Goal: Transaction & Acquisition: Purchase product/service

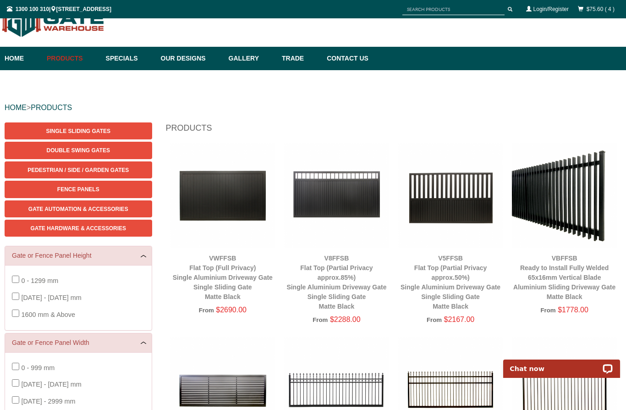
click at [103, 230] on span "Gate Hardware & Accessories" at bounding box center [78, 228] width 96 height 6
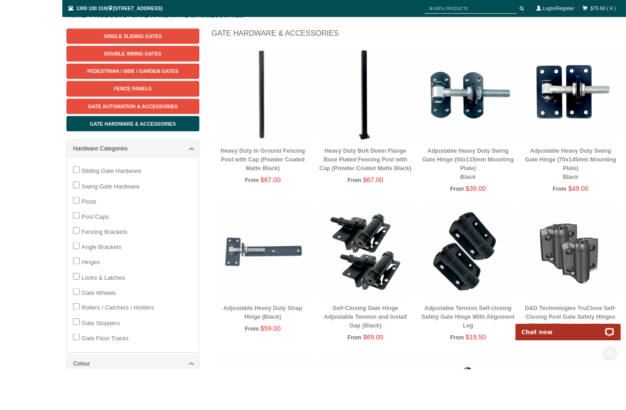
scroll to position [179, 0]
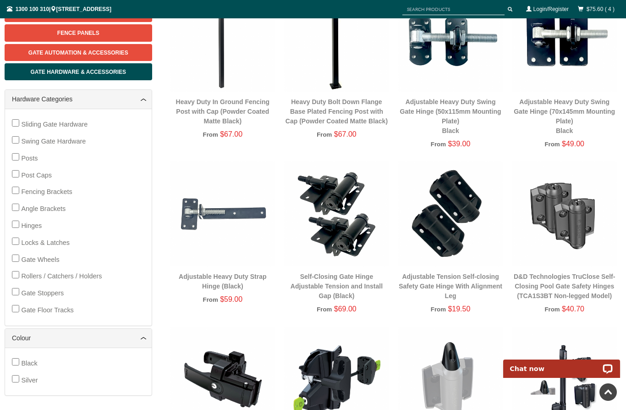
click at [361, 282] on link "Self-Closing Gate Hinge Adjustable Tension and Install Gap (Black)" at bounding box center [337, 286] width 92 height 27
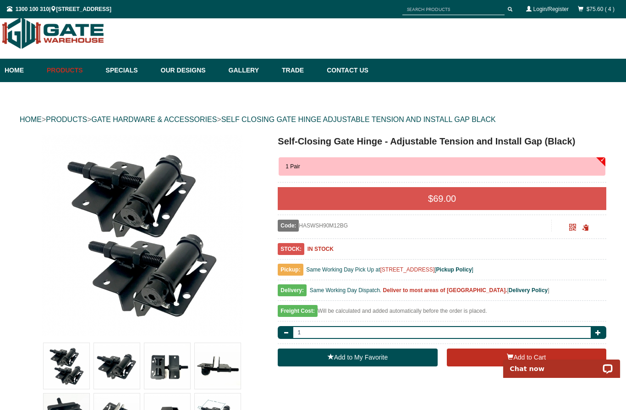
scroll to position [5, 0]
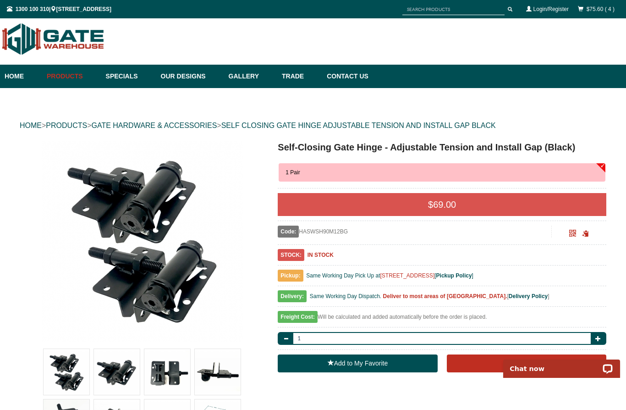
click at [538, 362] on button "Add to Cart" at bounding box center [527, 363] width 160 height 18
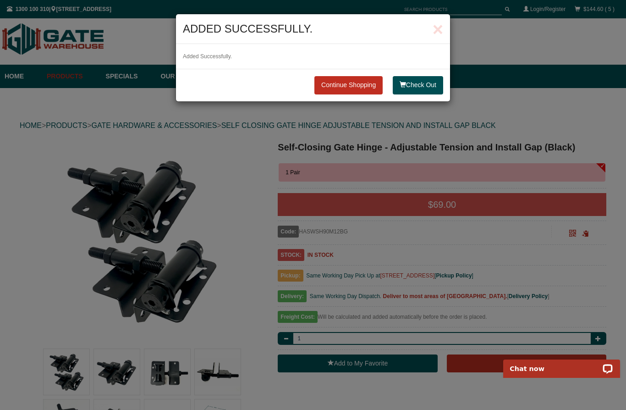
click at [353, 89] on link "Continue Shopping" at bounding box center [349, 85] width 68 height 18
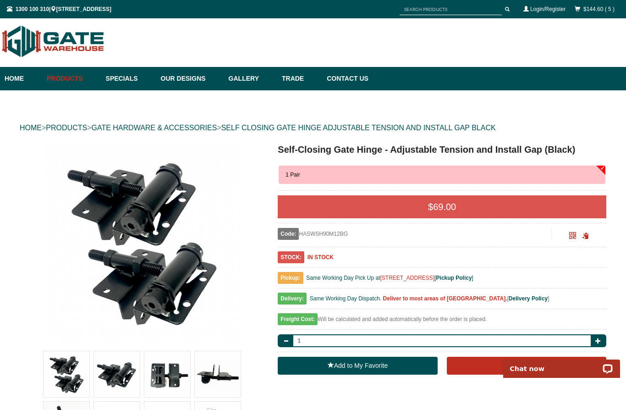
scroll to position [0, 0]
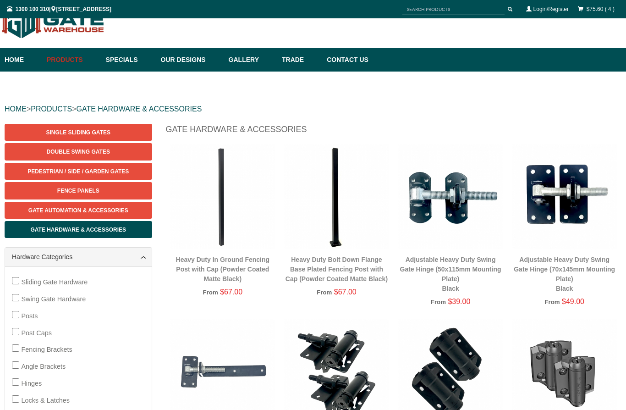
scroll to position [18, 0]
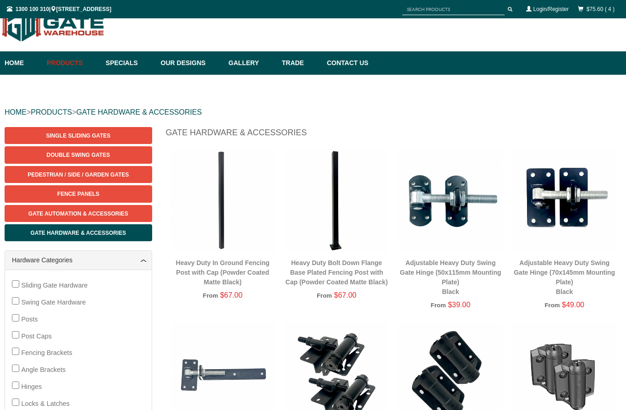
click at [476, 265] on link "Adjustable Heavy Duty Swing Gate Hinge (50x115mm Mounting Plate) Black" at bounding box center [450, 277] width 101 height 36
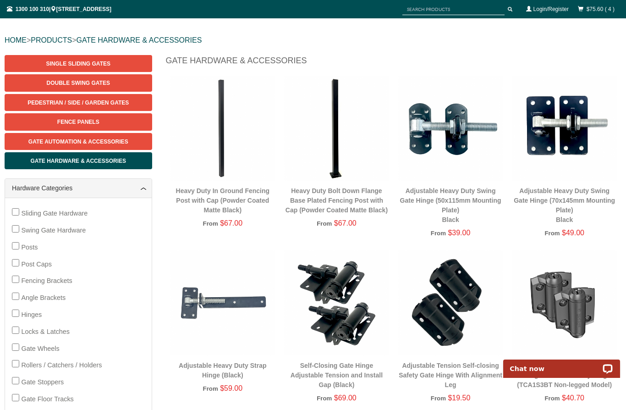
scroll to position [93, 0]
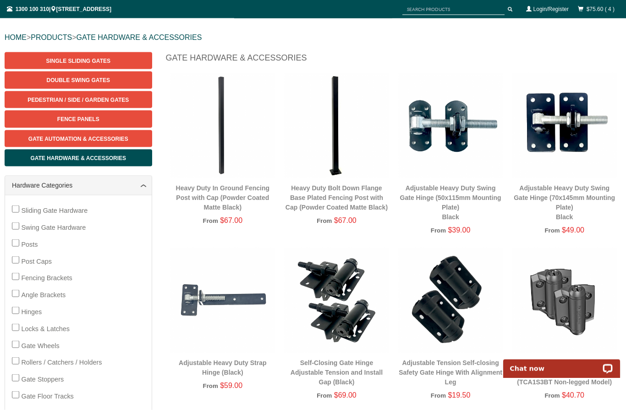
click at [252, 365] on link "Adjustable Heavy Duty Strap Hinge (Black)" at bounding box center [223, 367] width 88 height 17
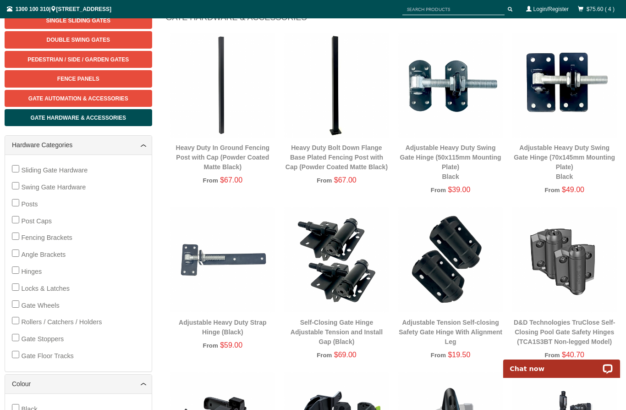
click at [465, 155] on link "Adjustable Heavy Duty Swing Gate Hinge (50x115mm Mounting Plate) Black" at bounding box center [450, 162] width 101 height 36
click at [568, 149] on link "Adjustable Heavy Duty Swing Gate Hinge (70x145mm Mounting Plate) Black" at bounding box center [564, 162] width 101 height 36
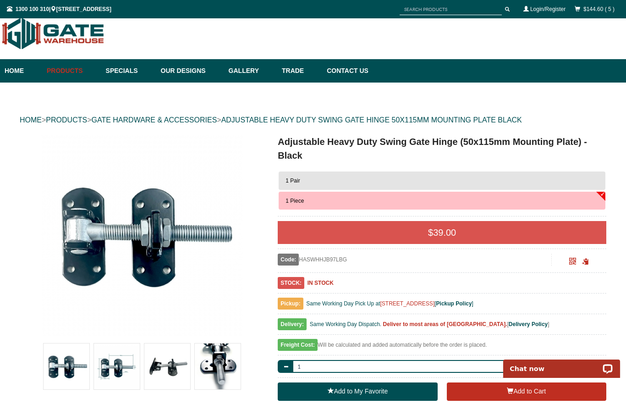
scroll to position [9, 0]
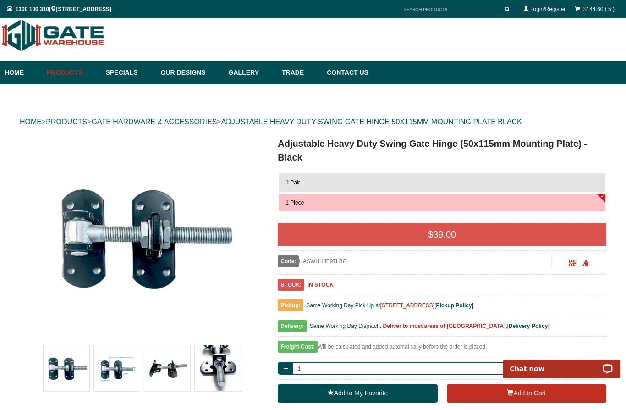
click at [516, 182] on button "1 Pair" at bounding box center [442, 182] width 327 height 18
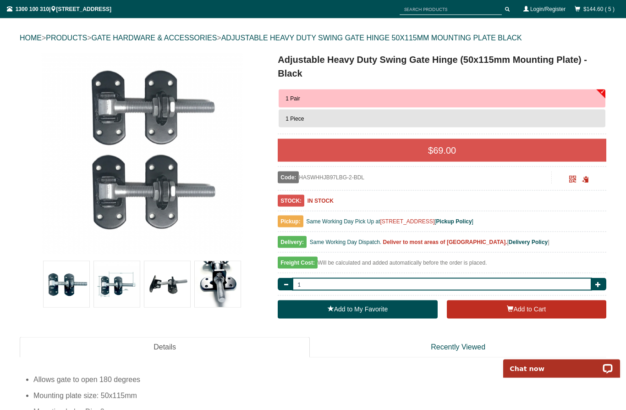
scroll to position [93, 0]
click at [601, 285] on span "button" at bounding box center [599, 284] width 6 height 6
type input "2"
click at [531, 310] on button "Add to Cart" at bounding box center [527, 309] width 160 height 18
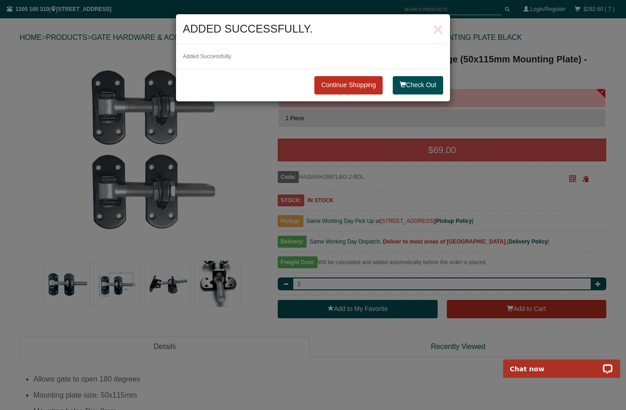
click at [347, 87] on link "Continue Shopping" at bounding box center [349, 85] width 68 height 18
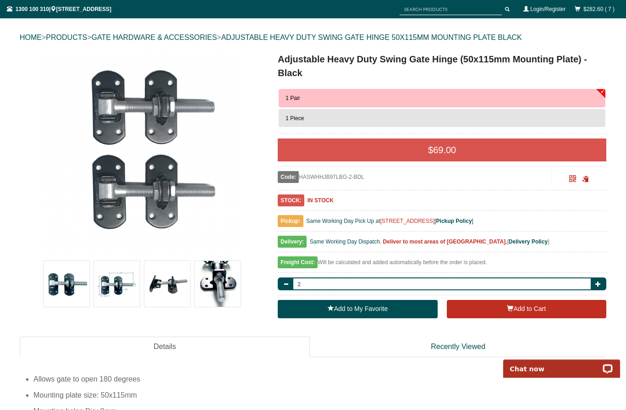
click at [221, 287] on img at bounding box center [218, 284] width 46 height 46
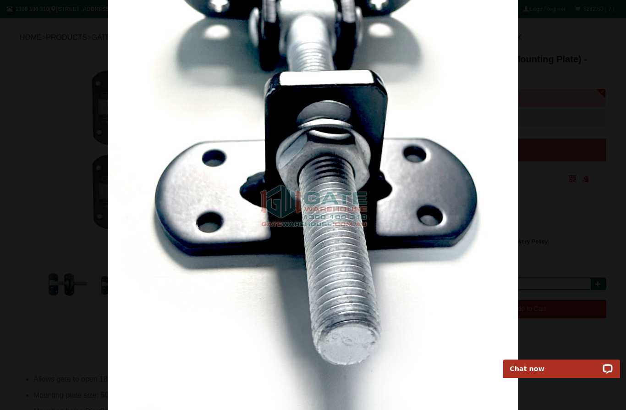
click at [565, 253] on div at bounding box center [313, 205] width 626 height 410
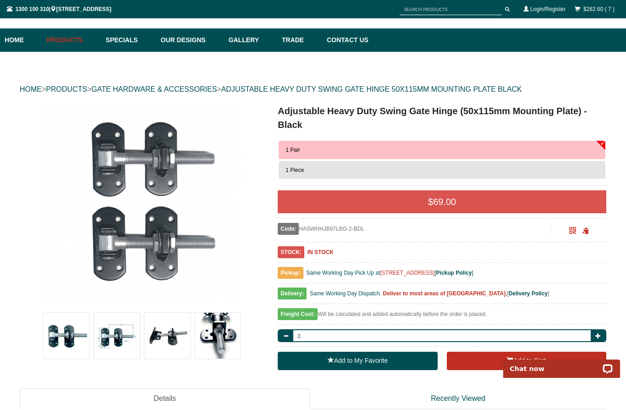
scroll to position [0, 0]
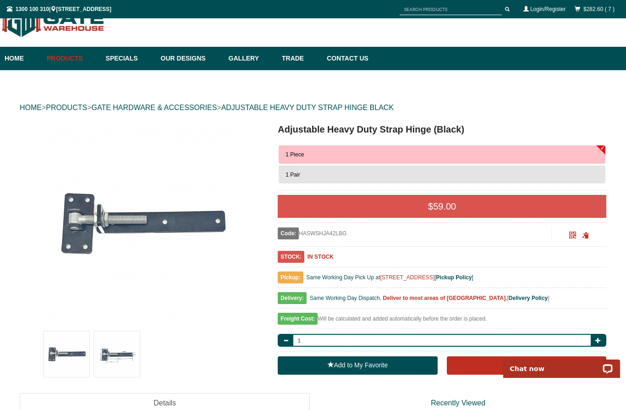
scroll to position [13, 0]
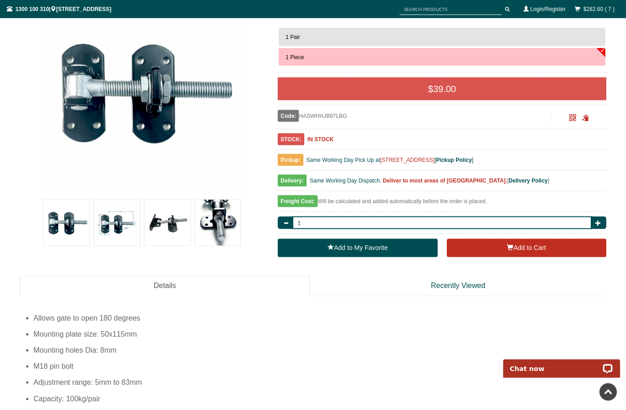
scroll to position [152, 0]
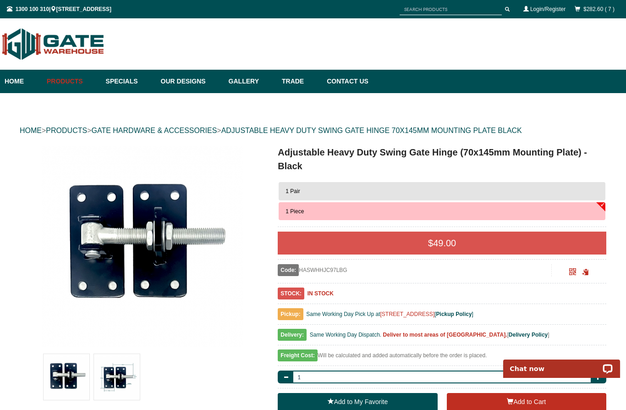
click at [588, 12] on link "$282.60 ( 7 )" at bounding box center [599, 9] width 31 height 6
